Goal: Transaction & Acquisition: Purchase product/service

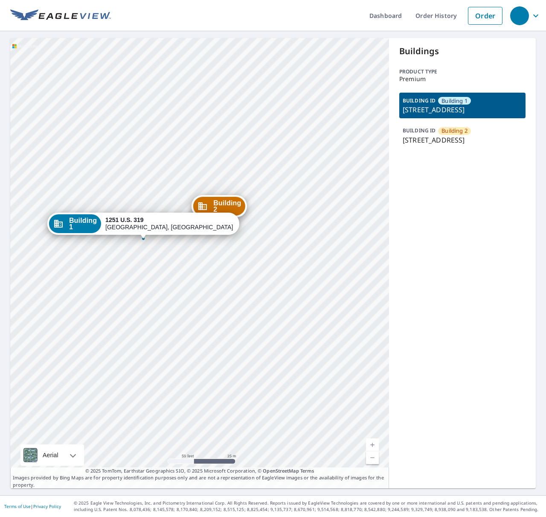
drag, startPoint x: 254, startPoint y: 229, endPoint x: 193, endPoint y: 283, distance: 81.3
click at [193, 283] on div "Building 2 [STREET_ADDRESS][GEOGRAPHIC_DATA] 1 [STREET_ADDRESS]" at bounding box center [199, 263] width 379 height 450
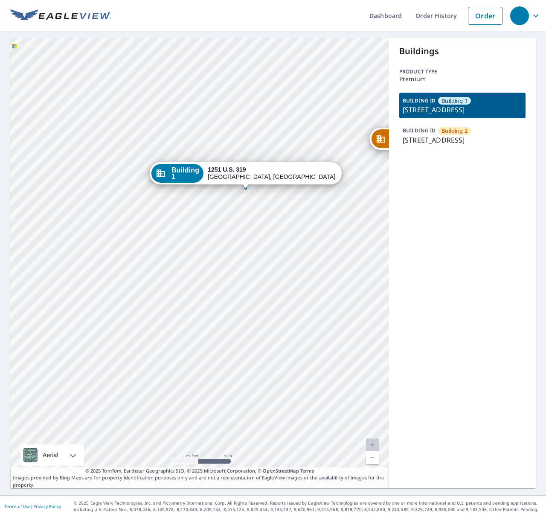
drag, startPoint x: 137, startPoint y: 263, endPoint x: 309, endPoint y: 238, distance: 173.8
click at [309, 238] on div "Building 2 [STREET_ADDRESS][GEOGRAPHIC_DATA] 1 [STREET_ADDRESS]" at bounding box center [199, 263] width 379 height 450
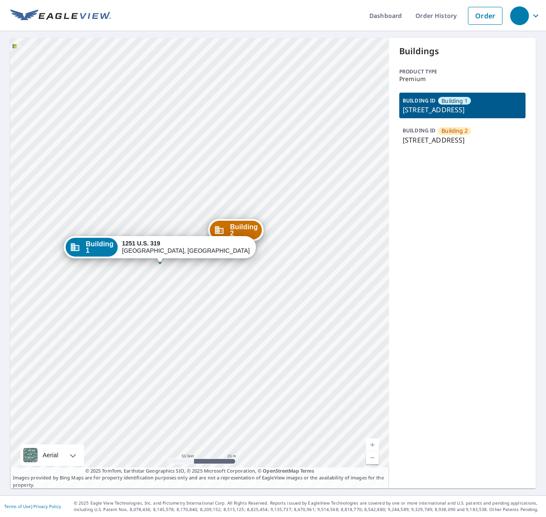
drag, startPoint x: 306, startPoint y: 240, endPoint x: 190, endPoint y: 289, distance: 125.7
click at [190, 289] on div "Building 2 [STREET_ADDRESS][GEOGRAPHIC_DATA] 1 [STREET_ADDRESS]" at bounding box center [199, 263] width 379 height 450
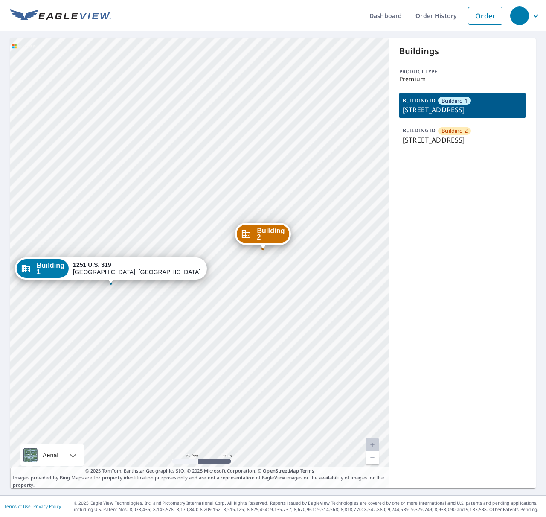
click at [444, 145] on p "[STREET_ADDRESS]" at bounding box center [463, 140] width 120 height 10
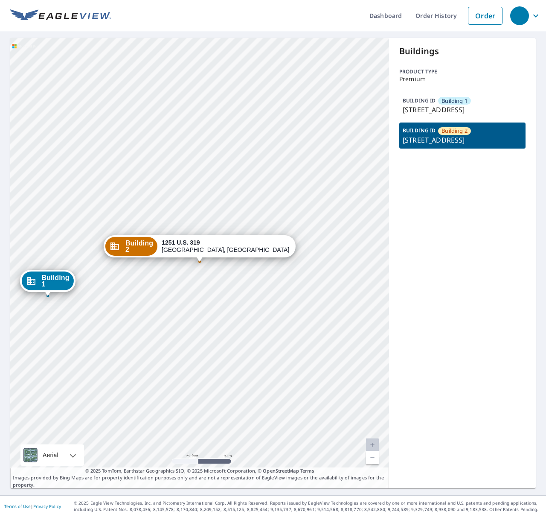
click at [435, 103] on p "BUILDING ID" at bounding box center [419, 100] width 33 height 7
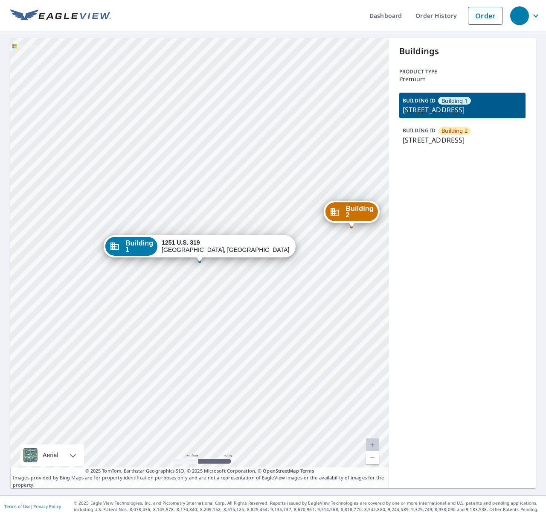
click at [414, 145] on p "[STREET_ADDRESS]" at bounding box center [463, 140] width 120 height 10
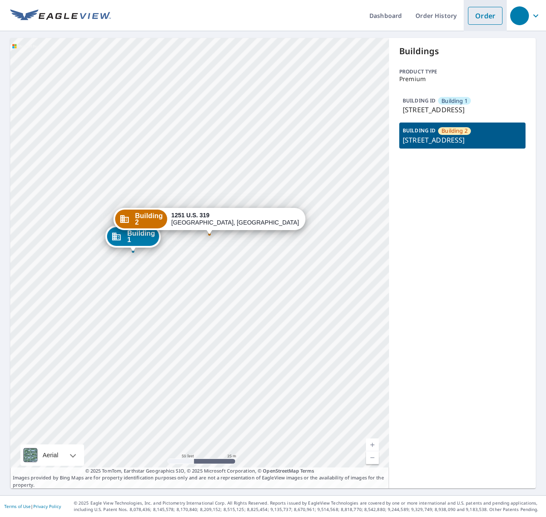
click at [491, 19] on link "Order" at bounding box center [485, 16] width 35 height 18
